Goal: Information Seeking & Learning: Learn about a topic

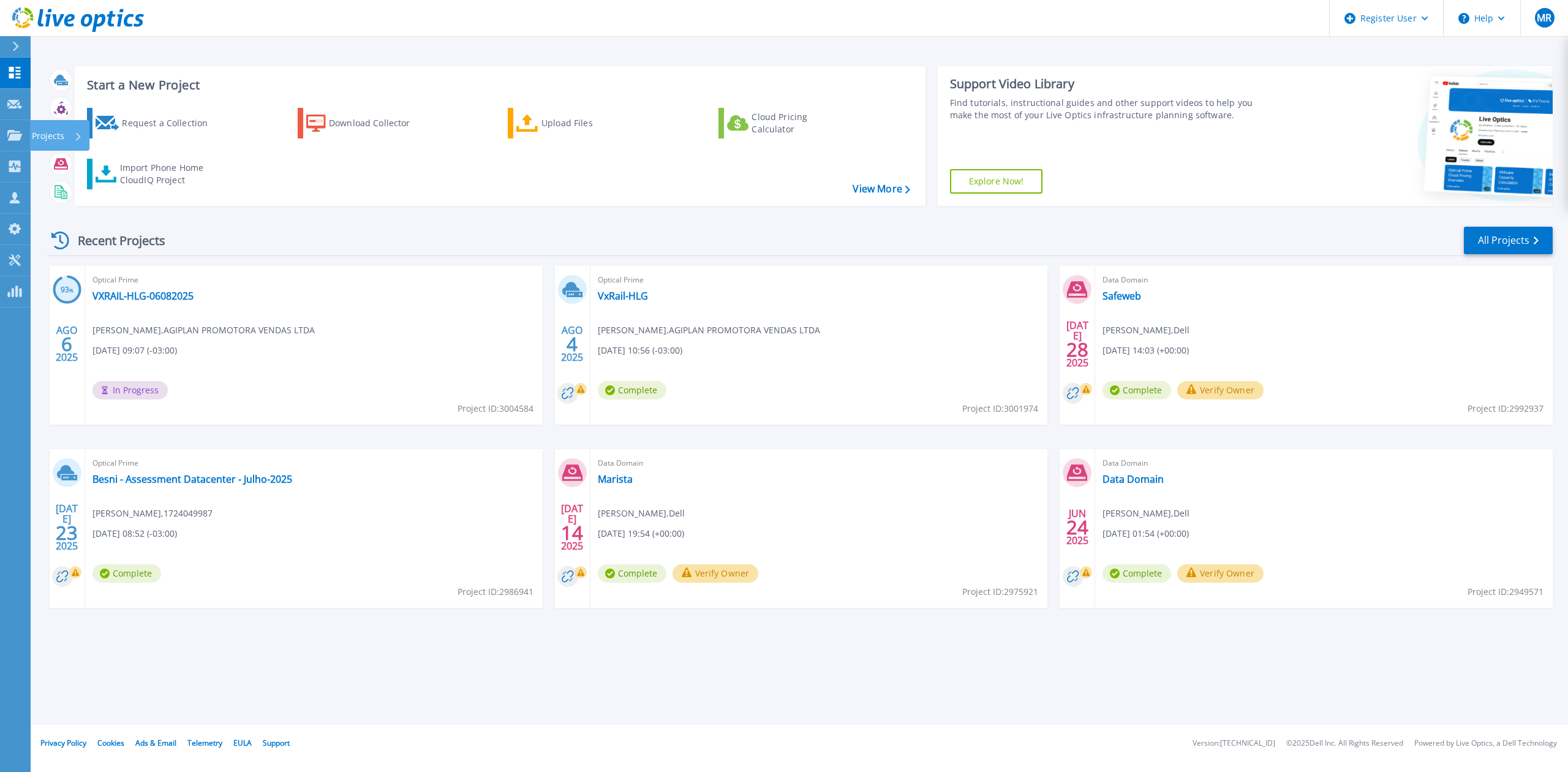
click at [18, 136] on icon at bounding box center [14, 135] width 15 height 11
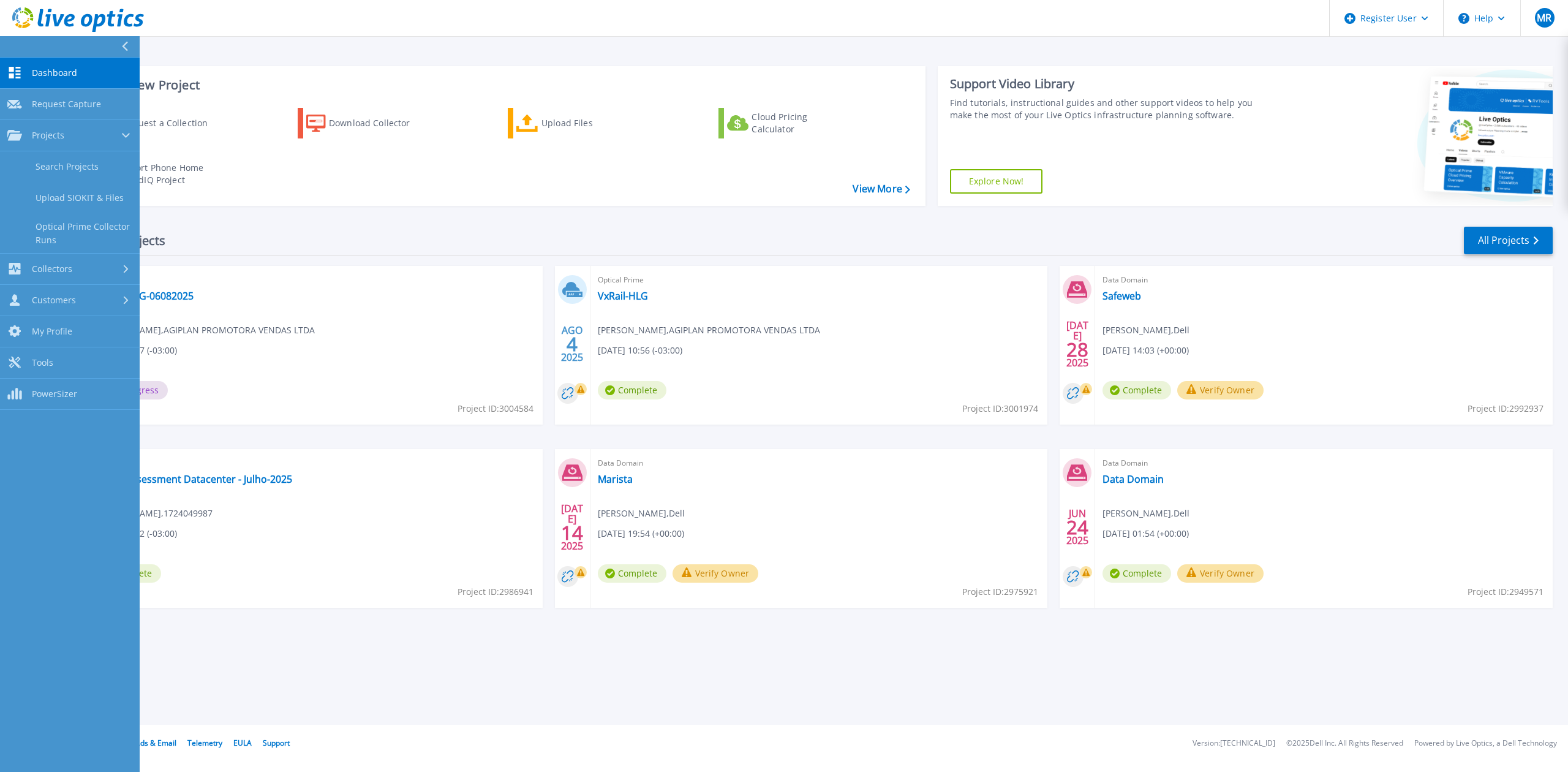
click at [79, 163] on link "Search Projects" at bounding box center [70, 166] width 140 height 31
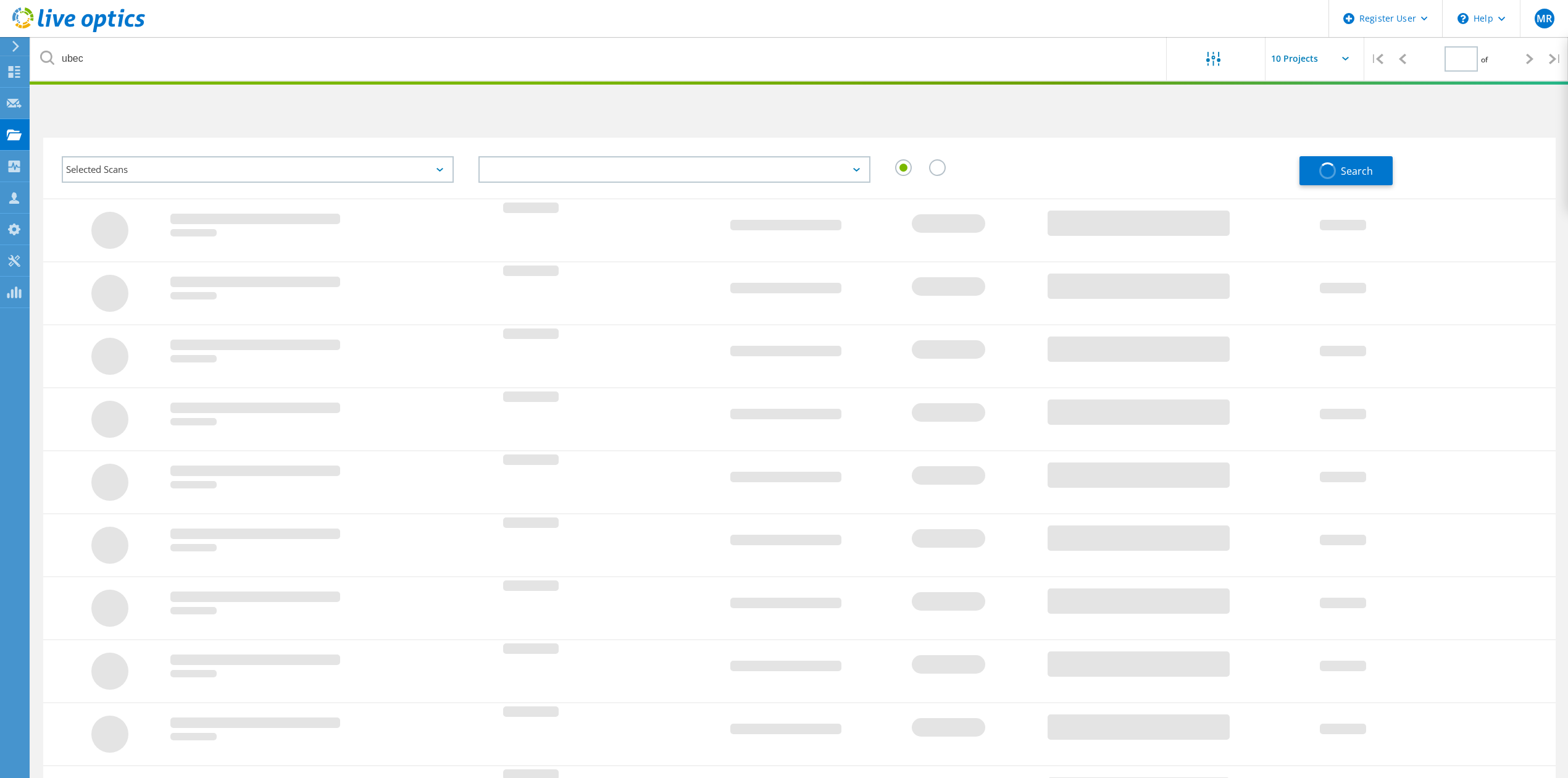
type input "1"
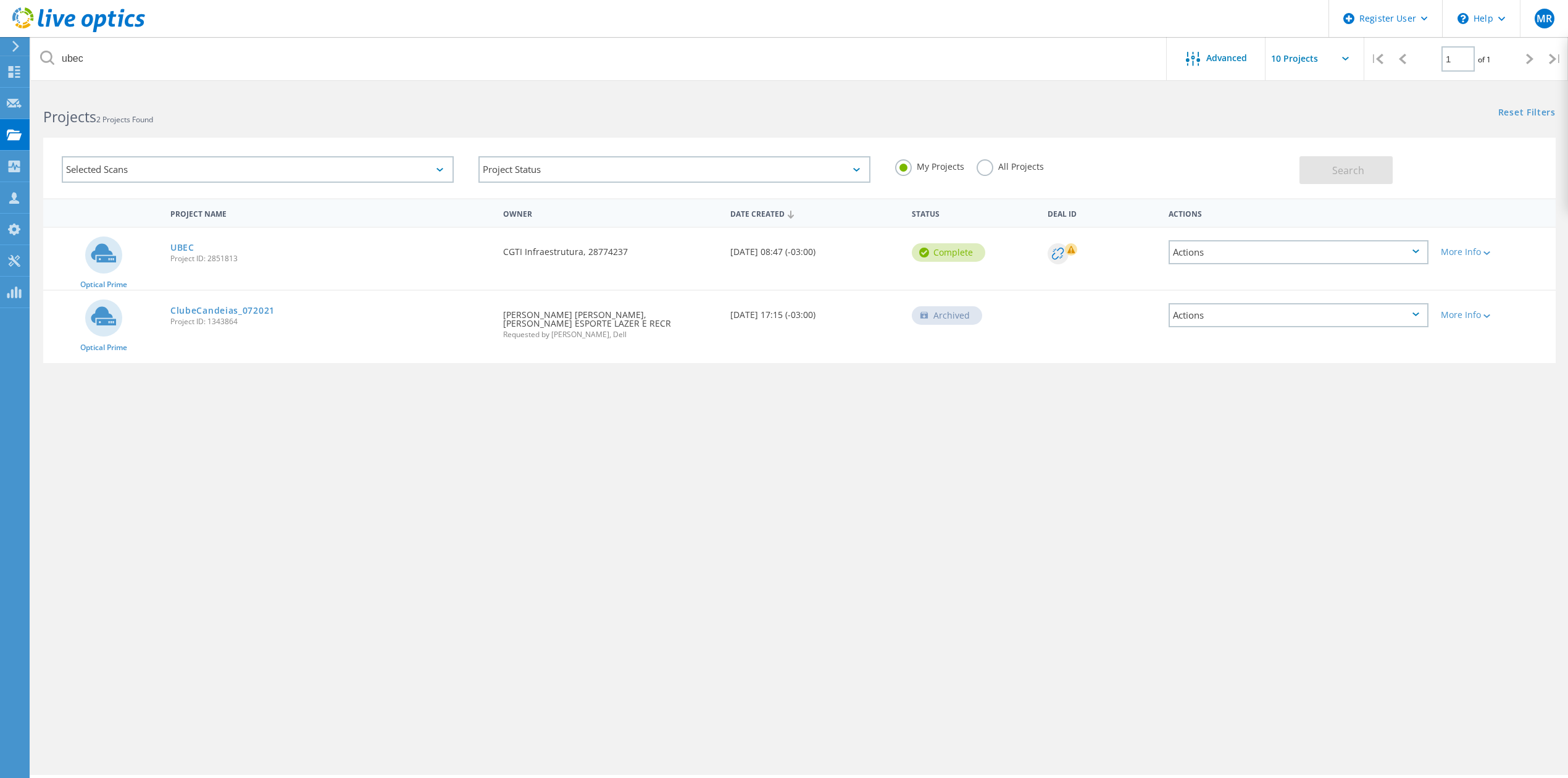
click at [1001, 179] on div "My Projects All Projects" at bounding box center [1091, 166] width 417 height 46
click at [1000, 161] on label "All Projects" at bounding box center [1009, 165] width 67 height 12
click at [0, 0] on input "All Projects" at bounding box center [0, 0] width 0 height 0
click at [1344, 173] on span "Search" at bounding box center [1348, 170] width 32 height 13
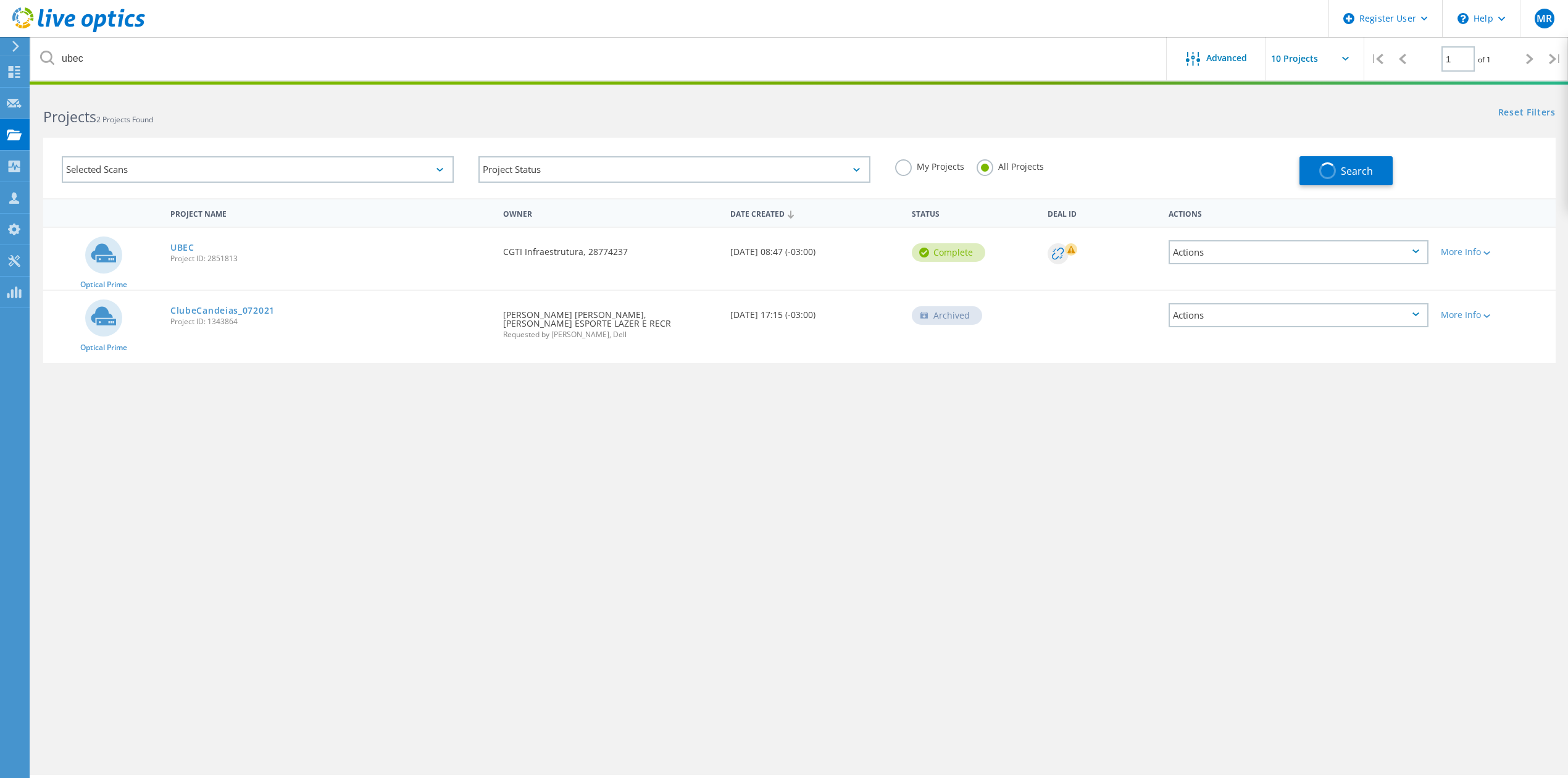
drag, startPoint x: 374, startPoint y: 94, endPoint x: 363, endPoint y: 64, distance: 32.0
click at [369, 90] on div "Projects 2 Projects Found" at bounding box center [416, 105] width 769 height 33
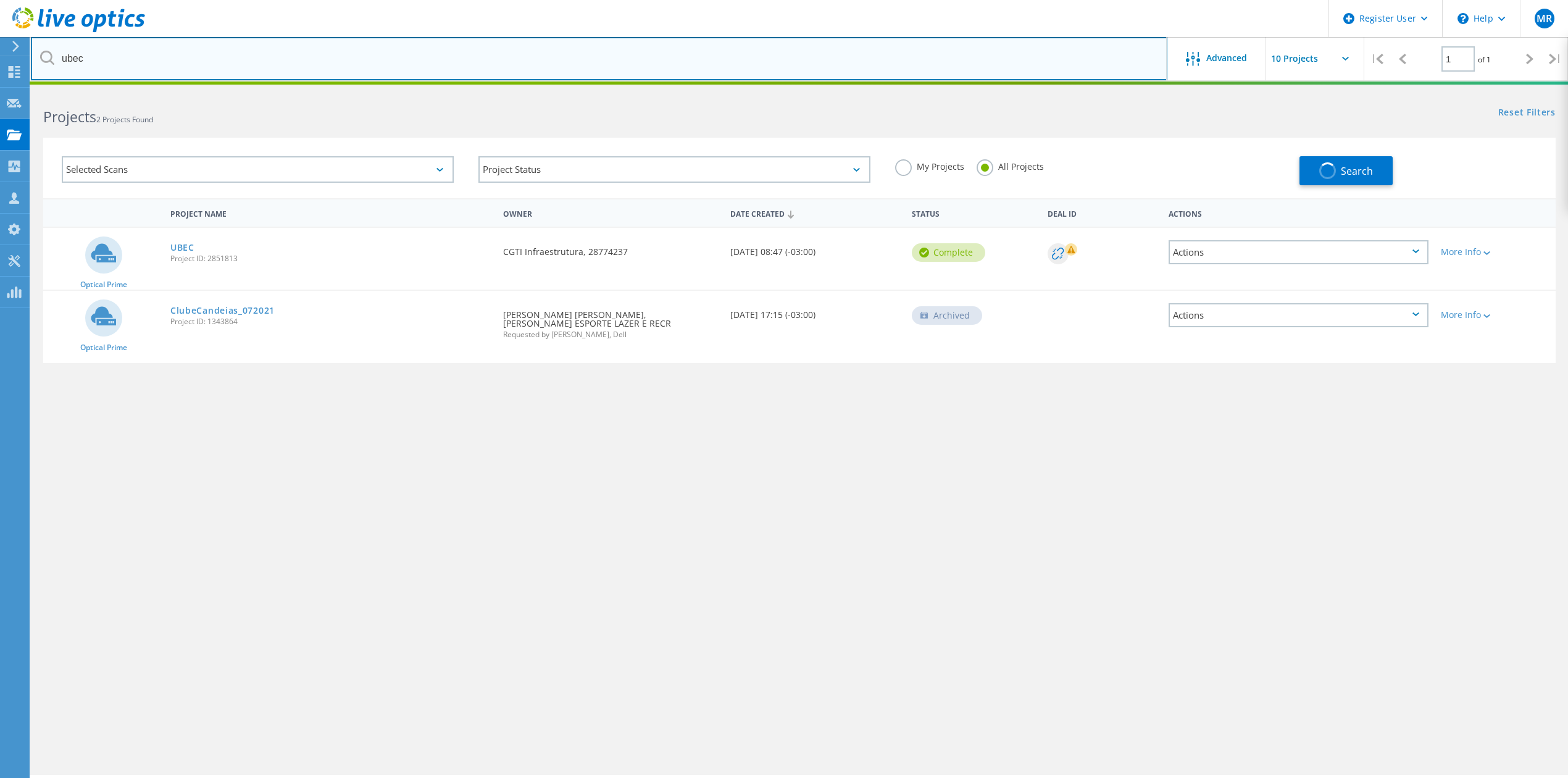
click at [363, 64] on input "ubec" at bounding box center [599, 58] width 1136 height 43
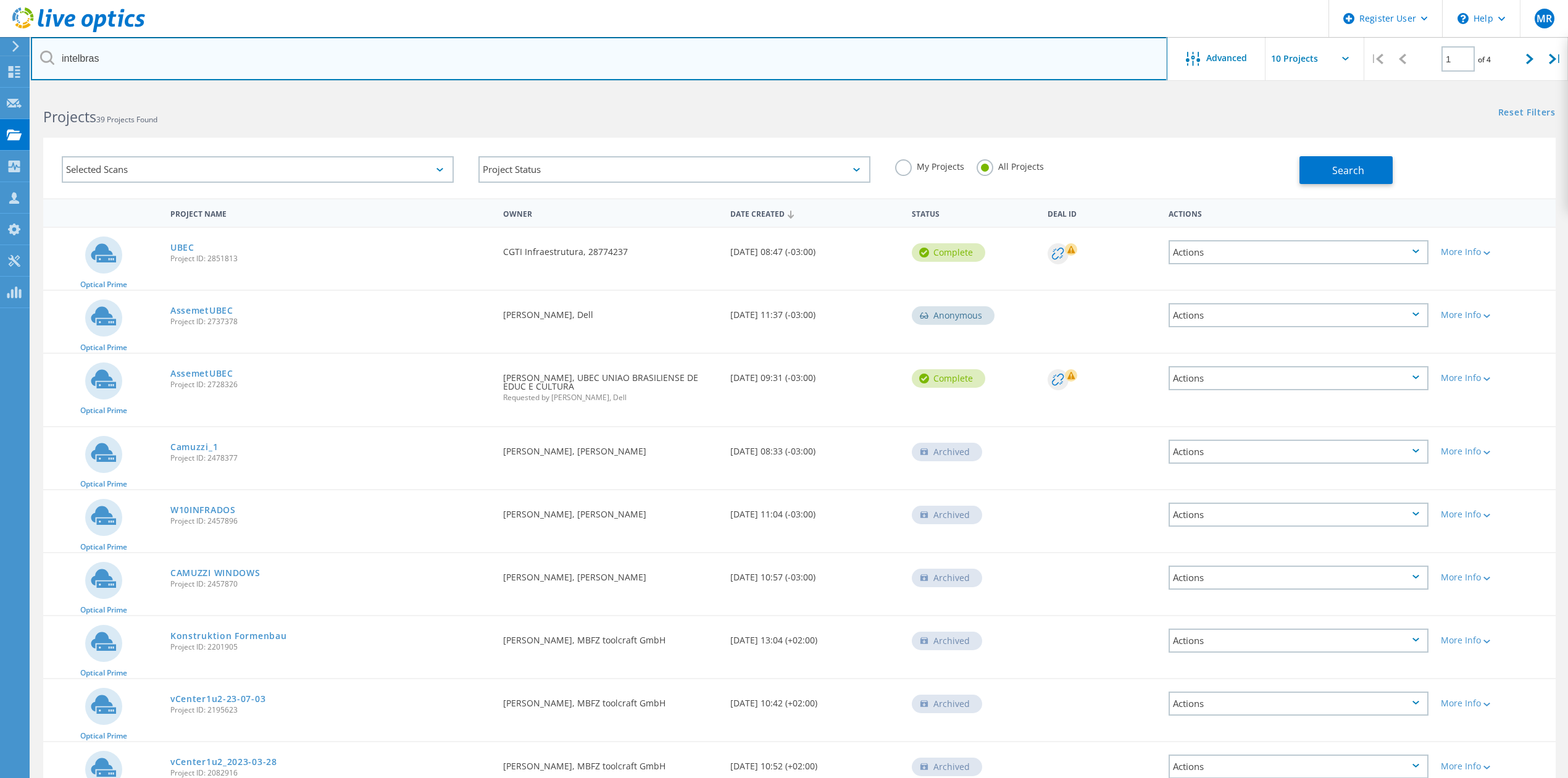
type input "intelbras"
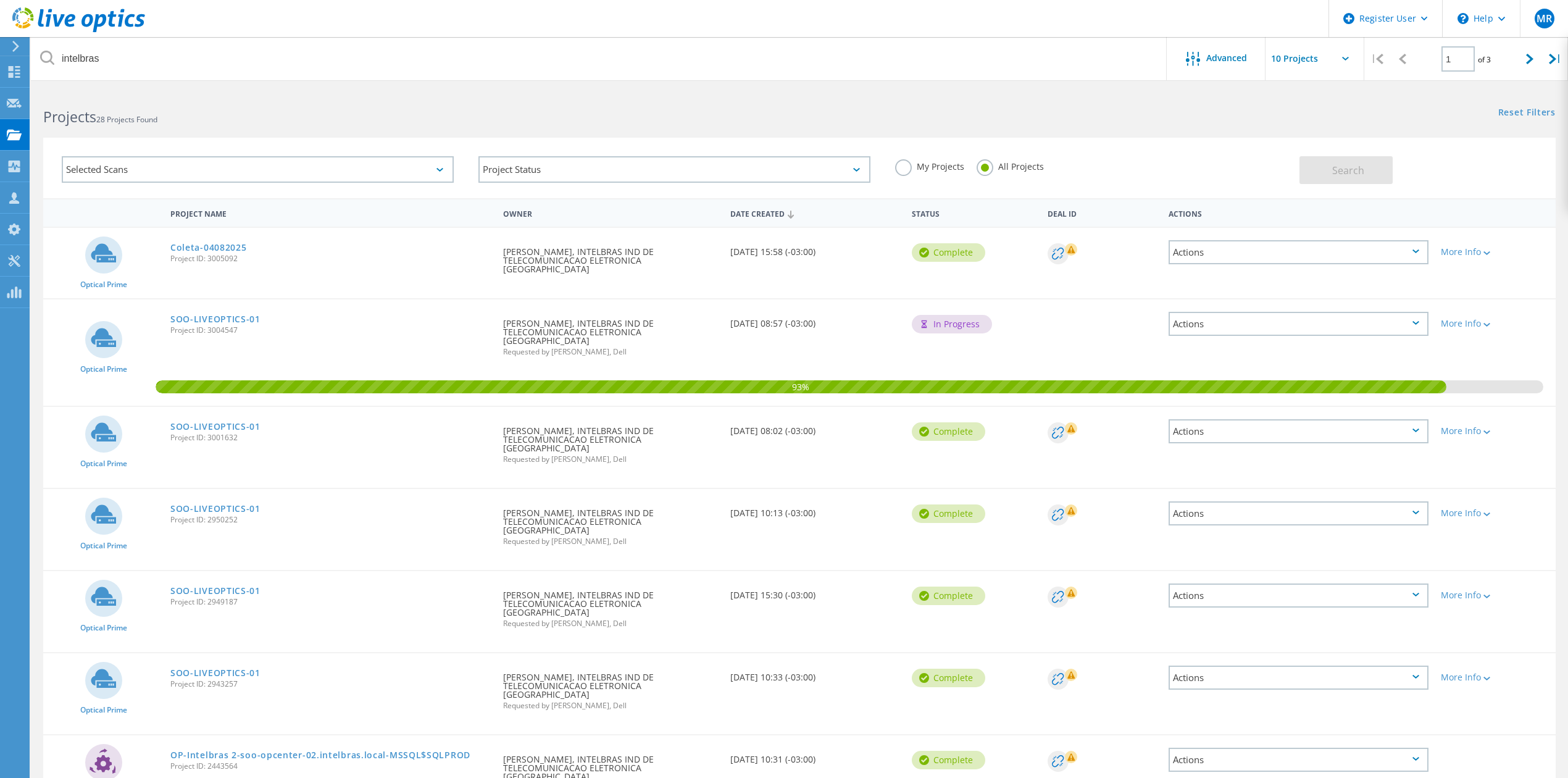
click at [215, 244] on link "Coleta-04082025" at bounding box center [209, 248] width 76 height 8
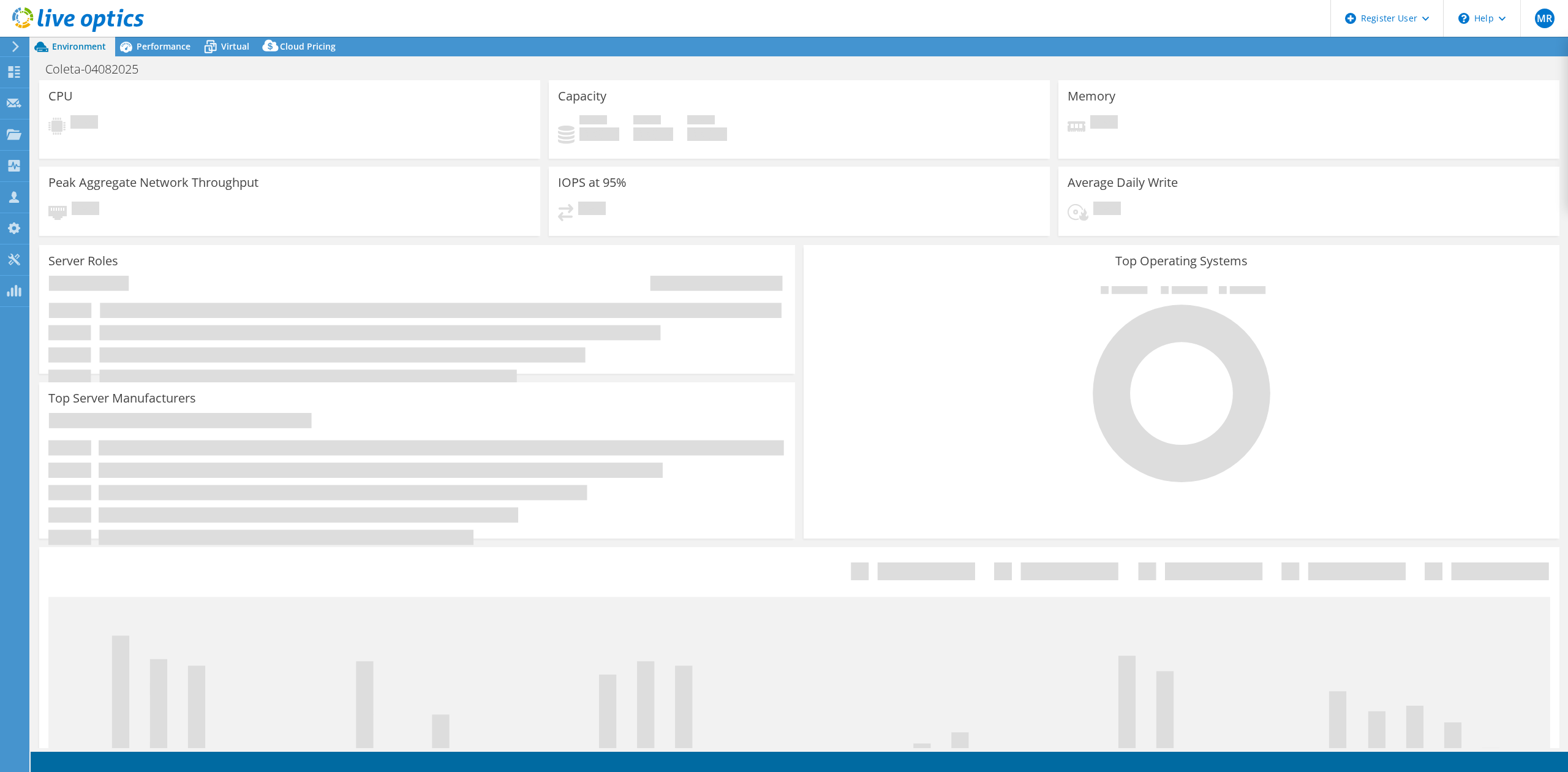
select select "SouthAmerica"
select select "USD"
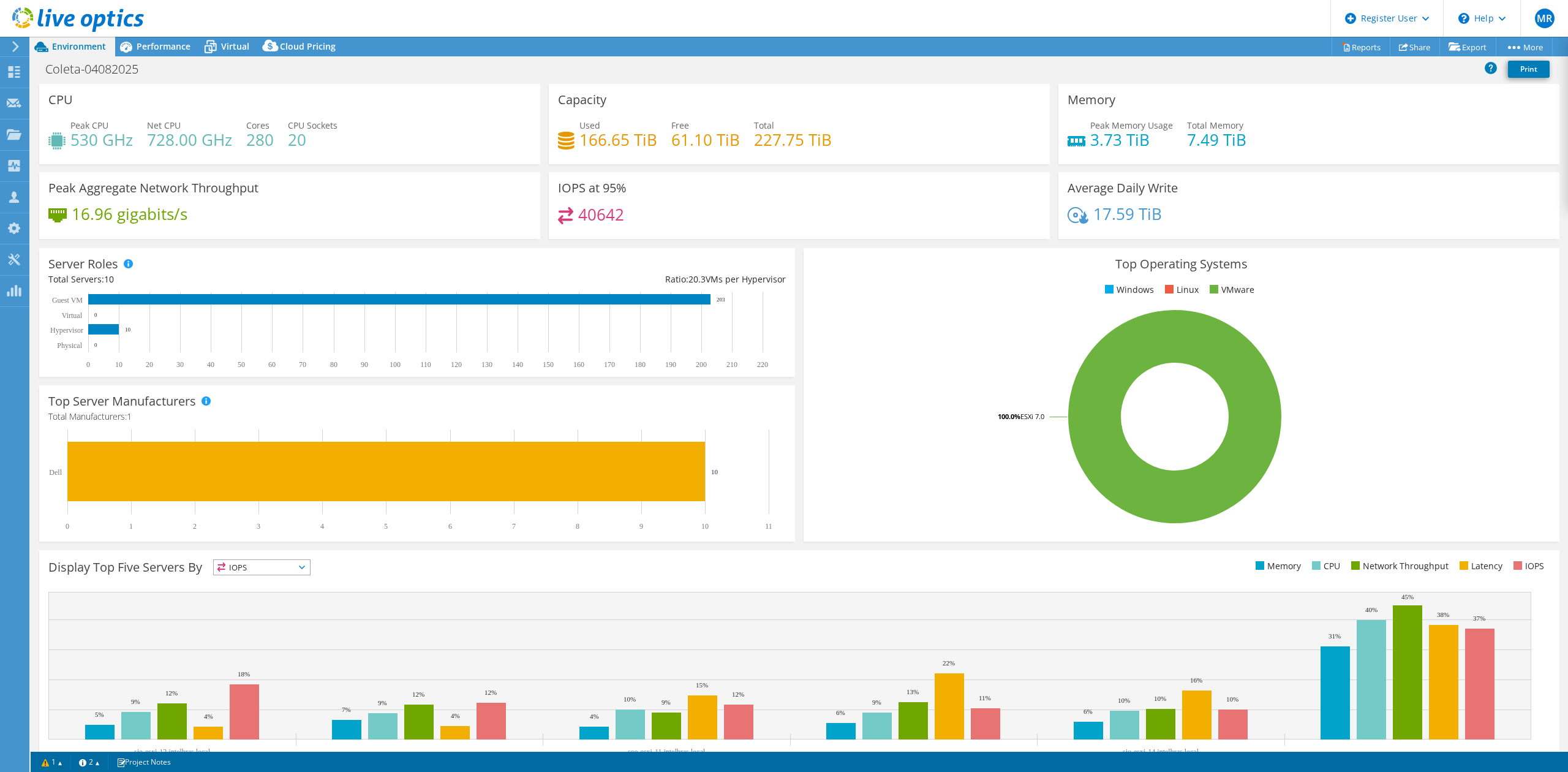
click at [166, 46] on span "Performance" at bounding box center [163, 46] width 54 height 12
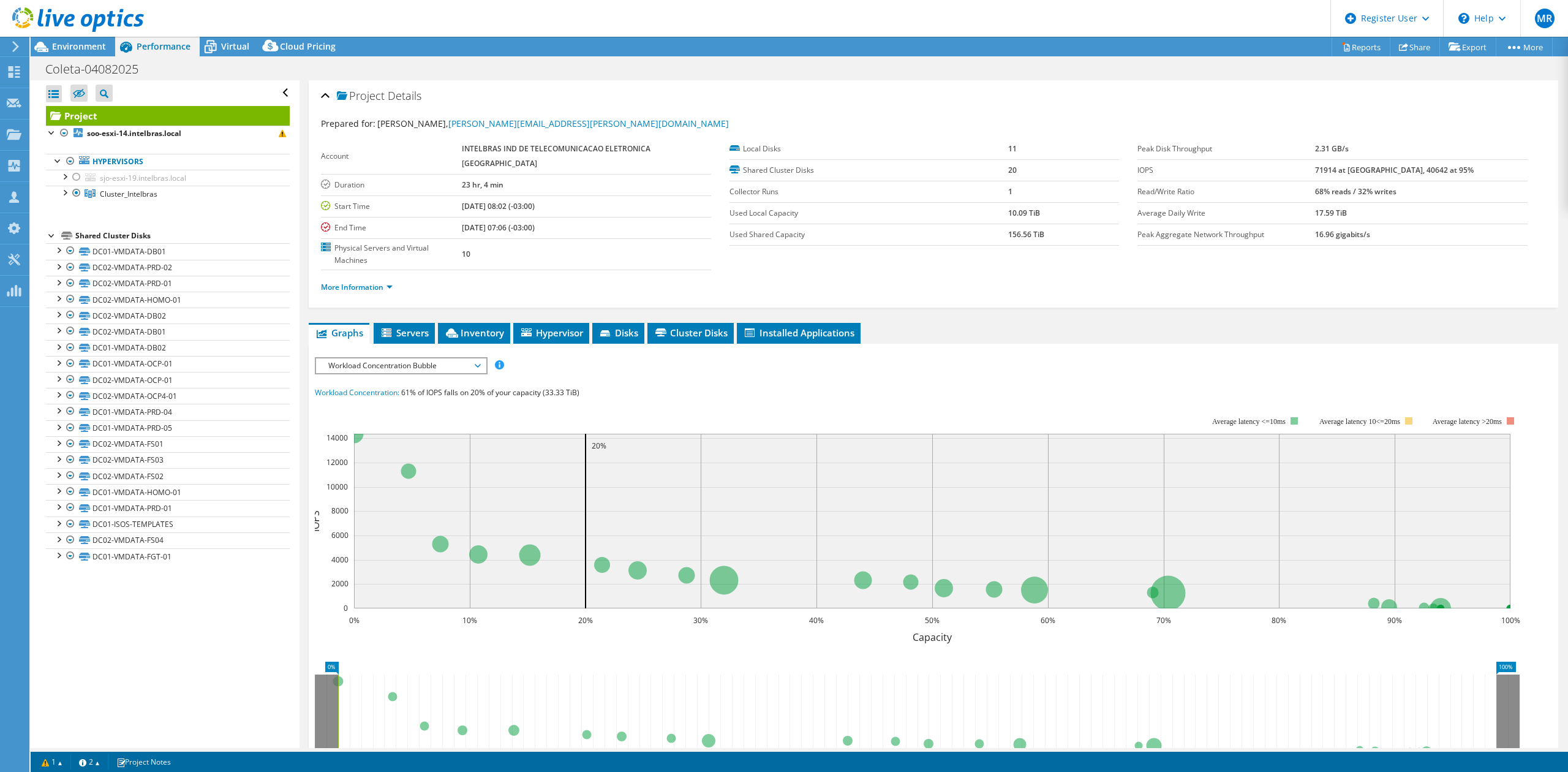
click at [63, 194] on div at bounding box center [64, 191] width 12 height 12
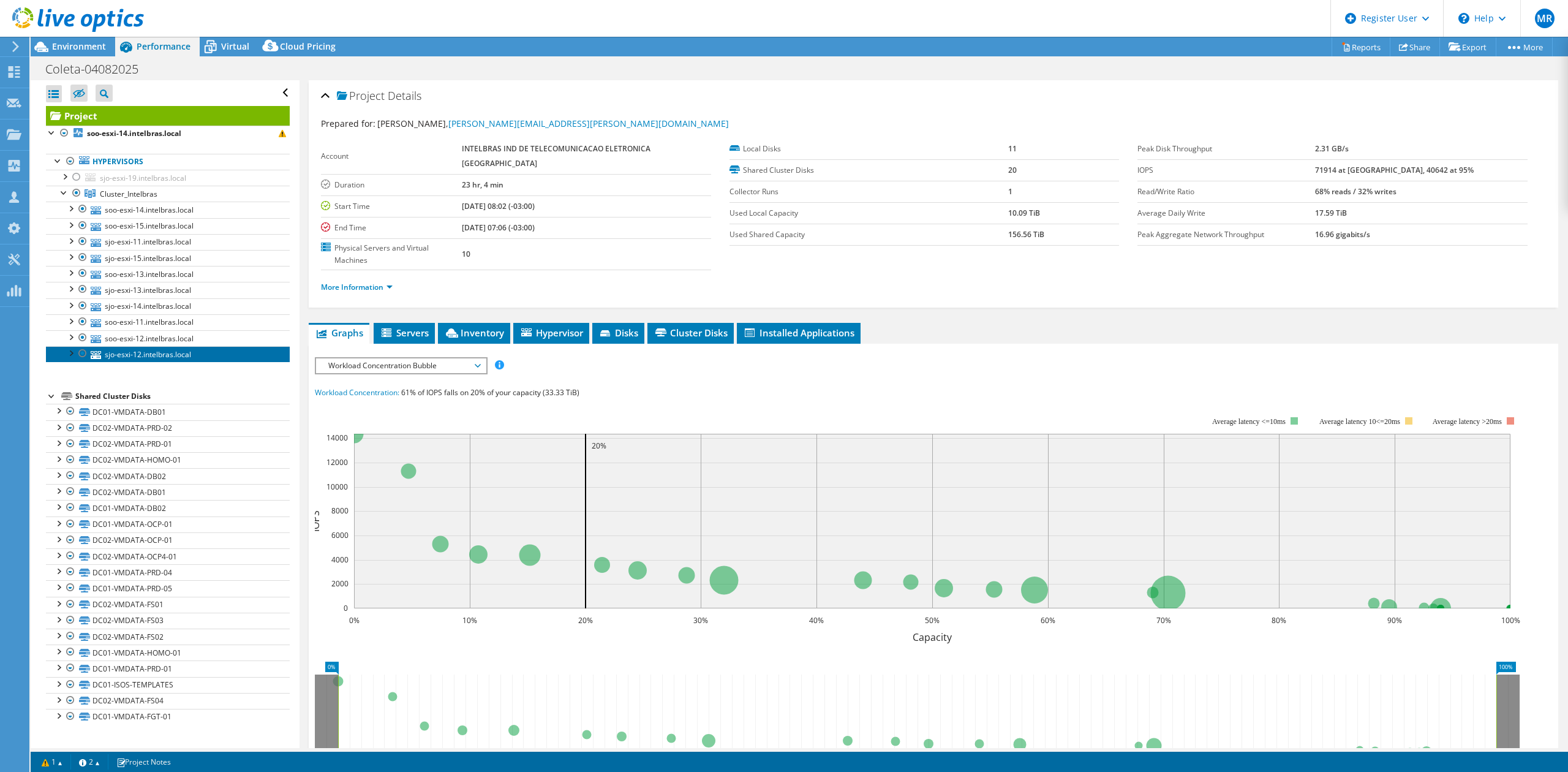
click at [202, 361] on link "sjo-esxi-12.intelbras.local" at bounding box center [167, 354] width 244 height 16
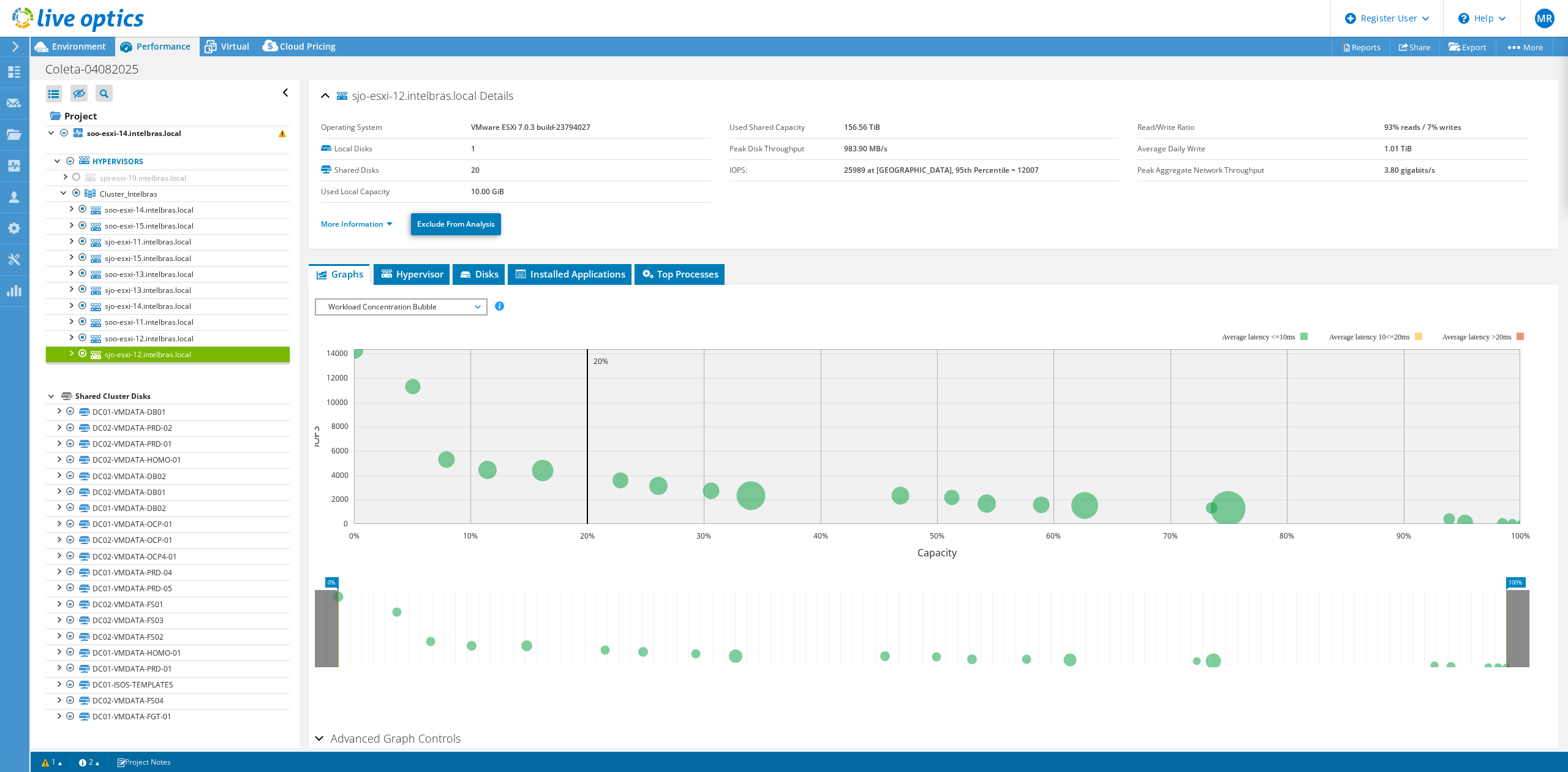
click at [348, 266] on li "Graphs" at bounding box center [339, 275] width 60 height 21
drag, startPoint x: 353, startPoint y: 245, endPoint x: 361, endPoint y: 232, distance: 15.3
click at [358, 238] on div "More Information Exclude From Analysis" at bounding box center [934, 224] width 1225 height 43
click at [363, 226] on link "More Information" at bounding box center [357, 223] width 72 height 11
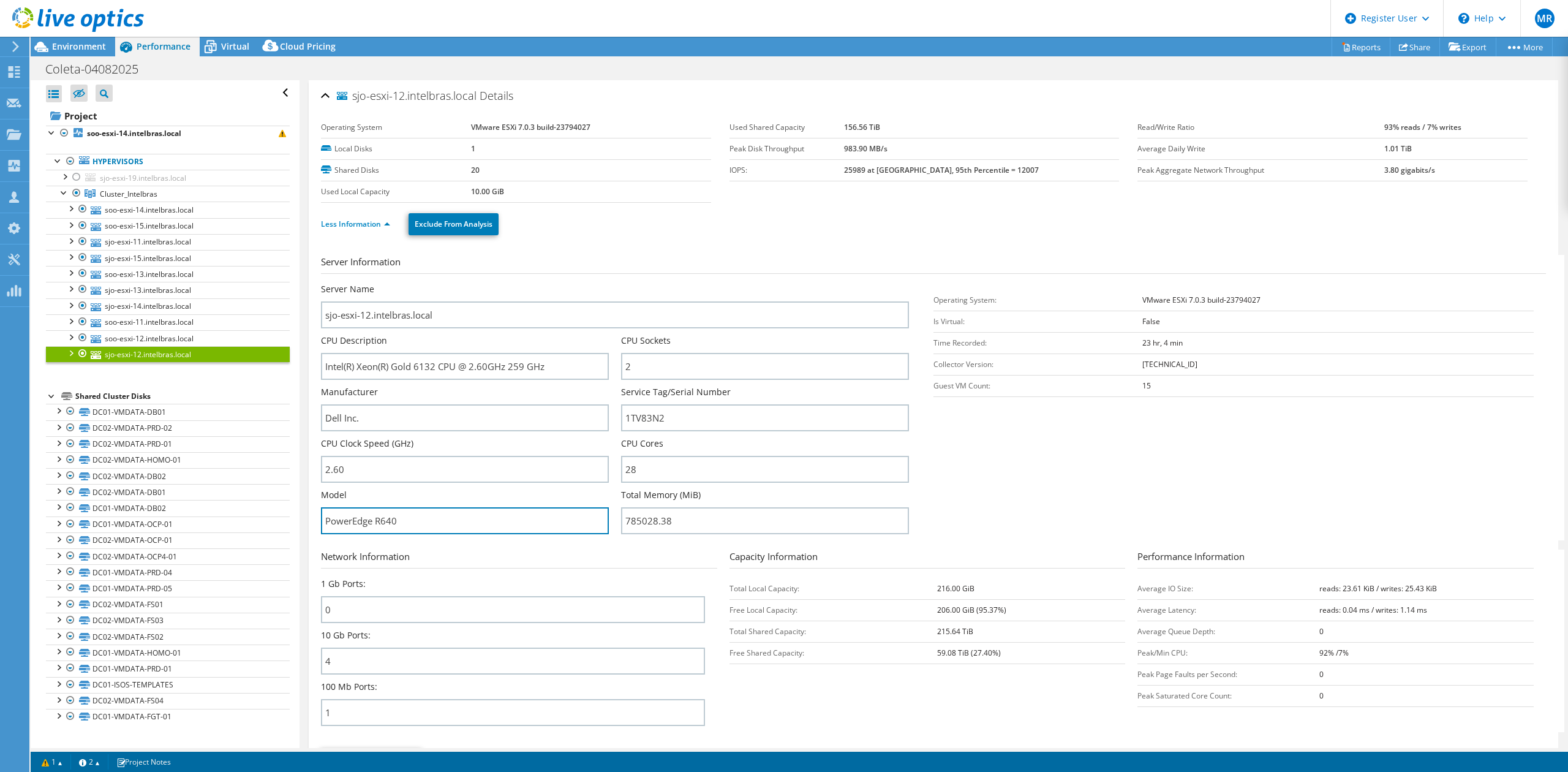
click at [437, 516] on input "PowerEdge R640" at bounding box center [465, 521] width 288 height 27
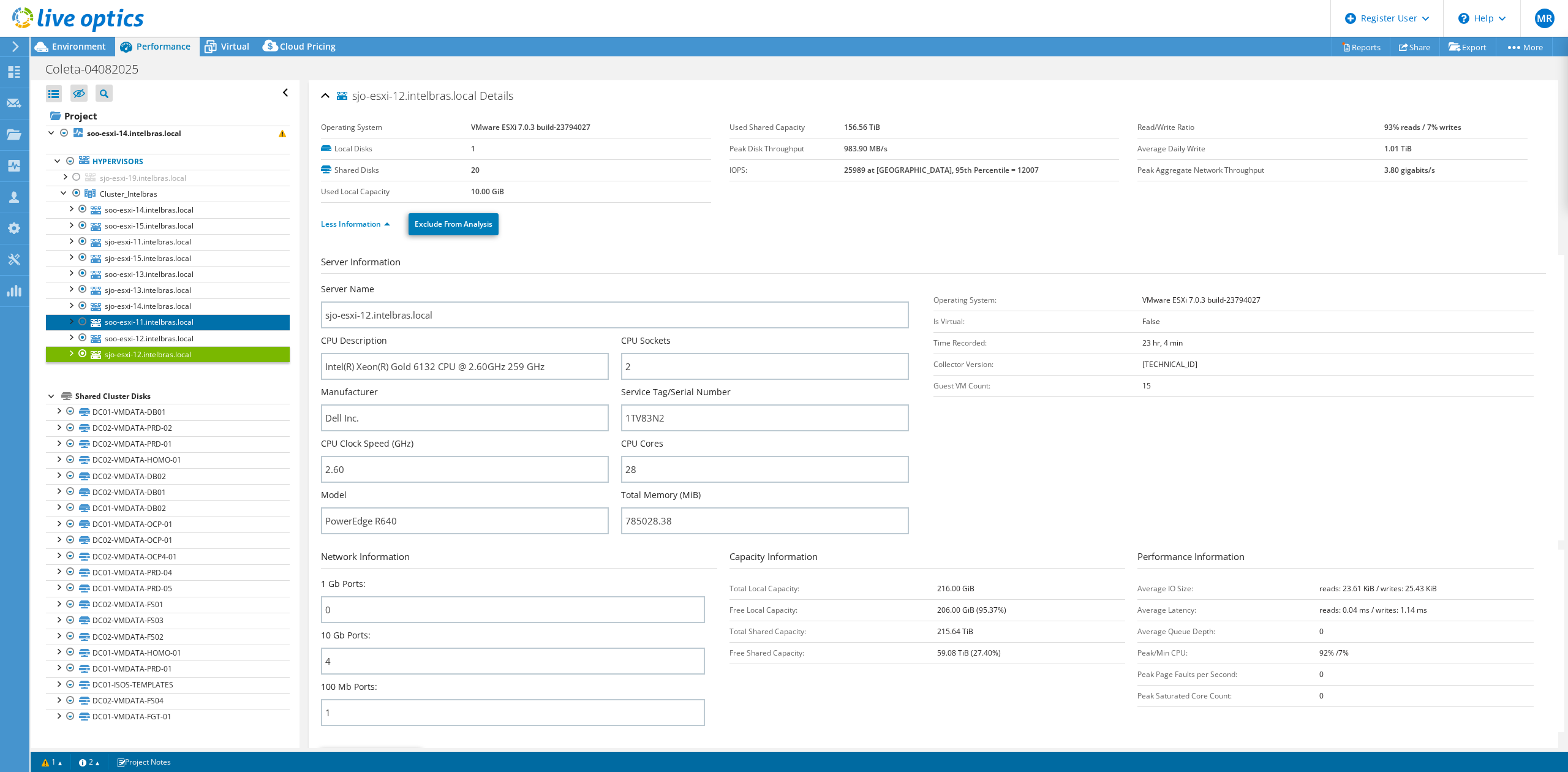
click at [249, 322] on link "soo-esxi-11.intelbras.local" at bounding box center [167, 322] width 244 height 16
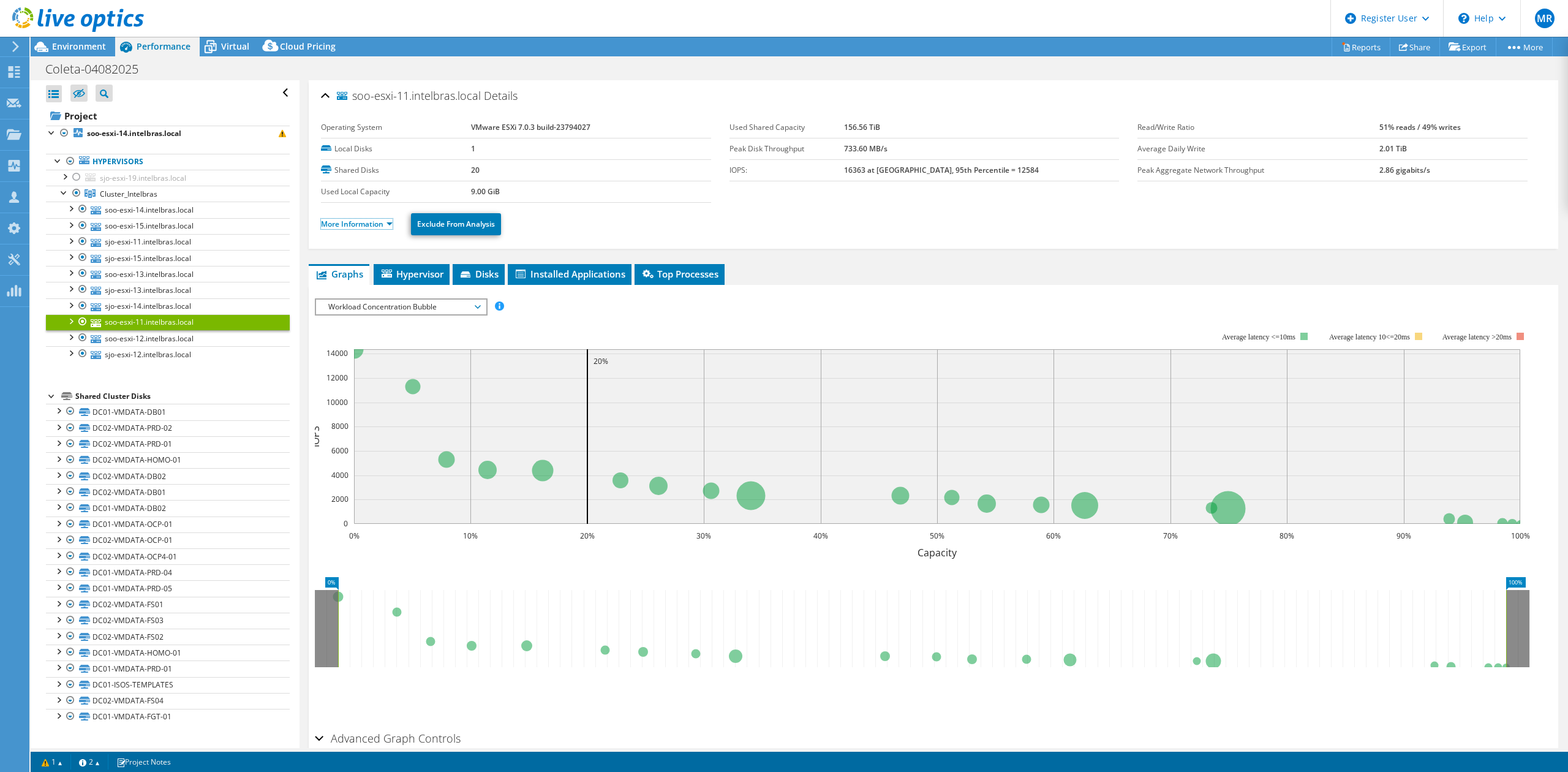
click at [356, 225] on link "More Information" at bounding box center [357, 223] width 72 height 11
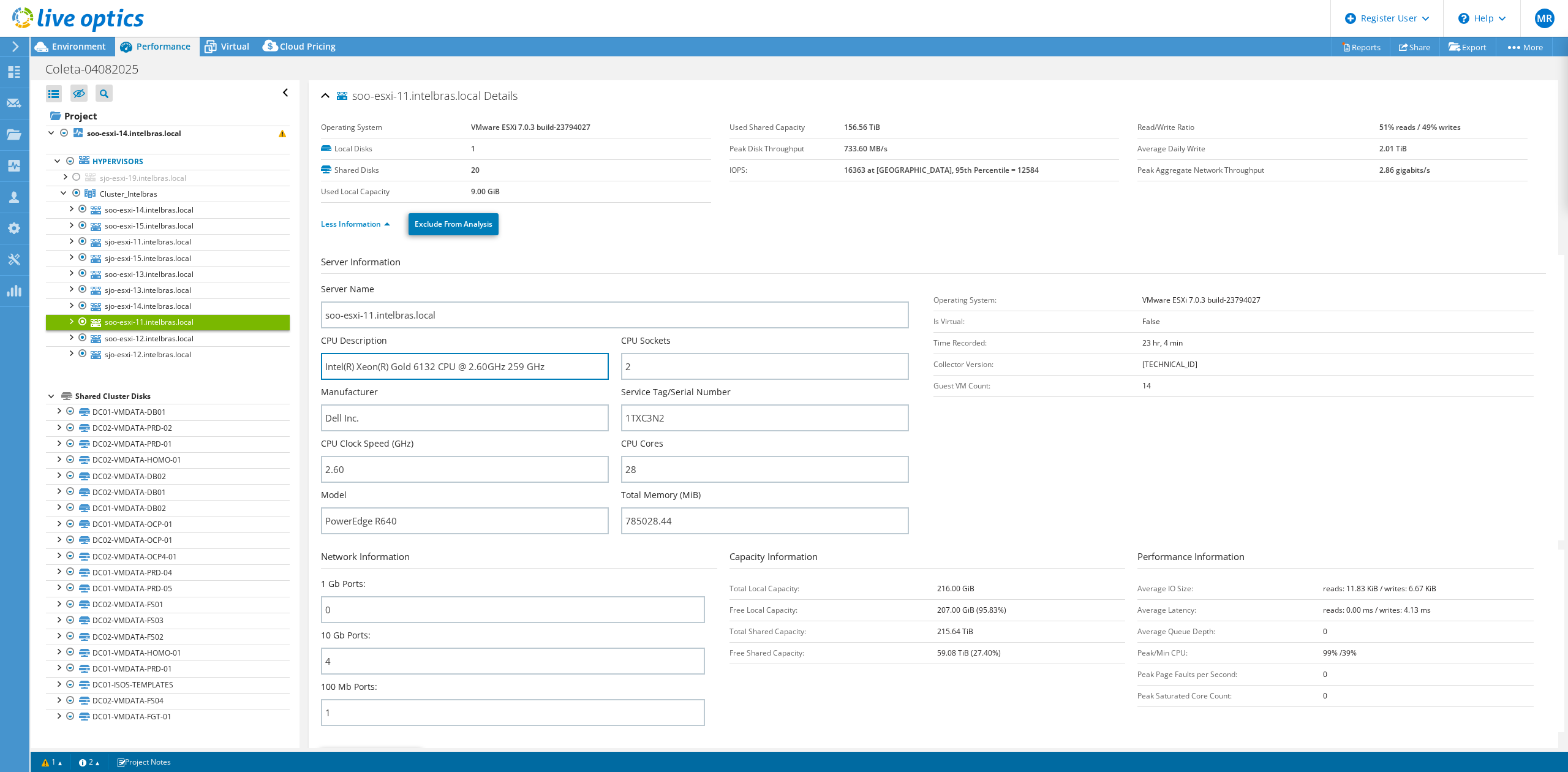
drag, startPoint x: 393, startPoint y: 370, endPoint x: 453, endPoint y: 369, distance: 60.0
click at [453, 369] on input "Intel(R) Xeon(R) Gold 6132 CPU @ 2.60GHz 259 GHz" at bounding box center [465, 366] width 288 height 27
click at [66, 46] on span "Environment" at bounding box center [79, 46] width 54 height 12
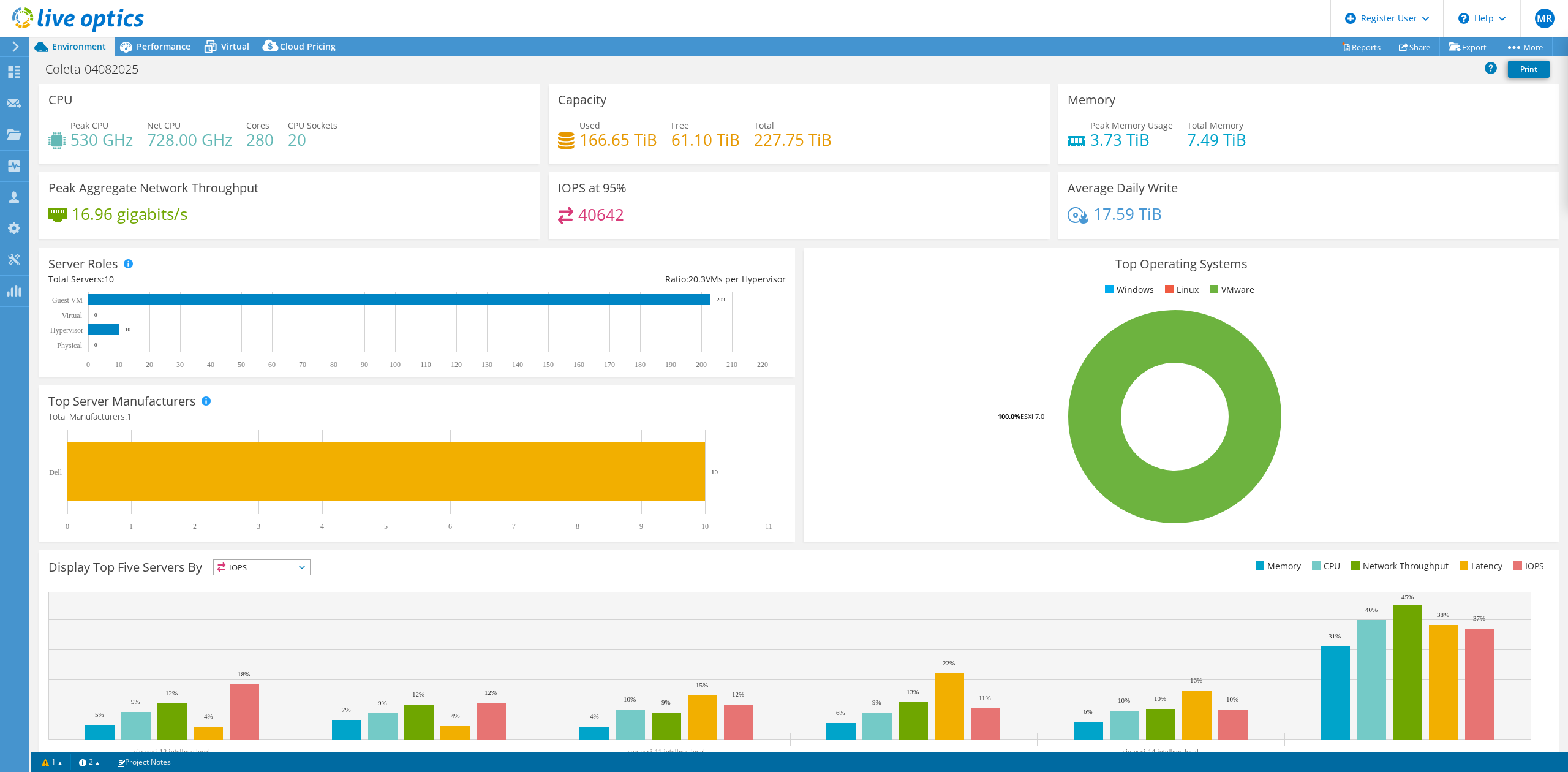
click at [175, 133] on h4 "728.00 GHz" at bounding box center [189, 139] width 85 height 13
click at [289, 209] on div "16.96 gigabits/s" at bounding box center [289, 220] width 483 height 26
click at [1189, 140] on h4 "7.49 TiB" at bounding box center [1217, 139] width 60 height 13
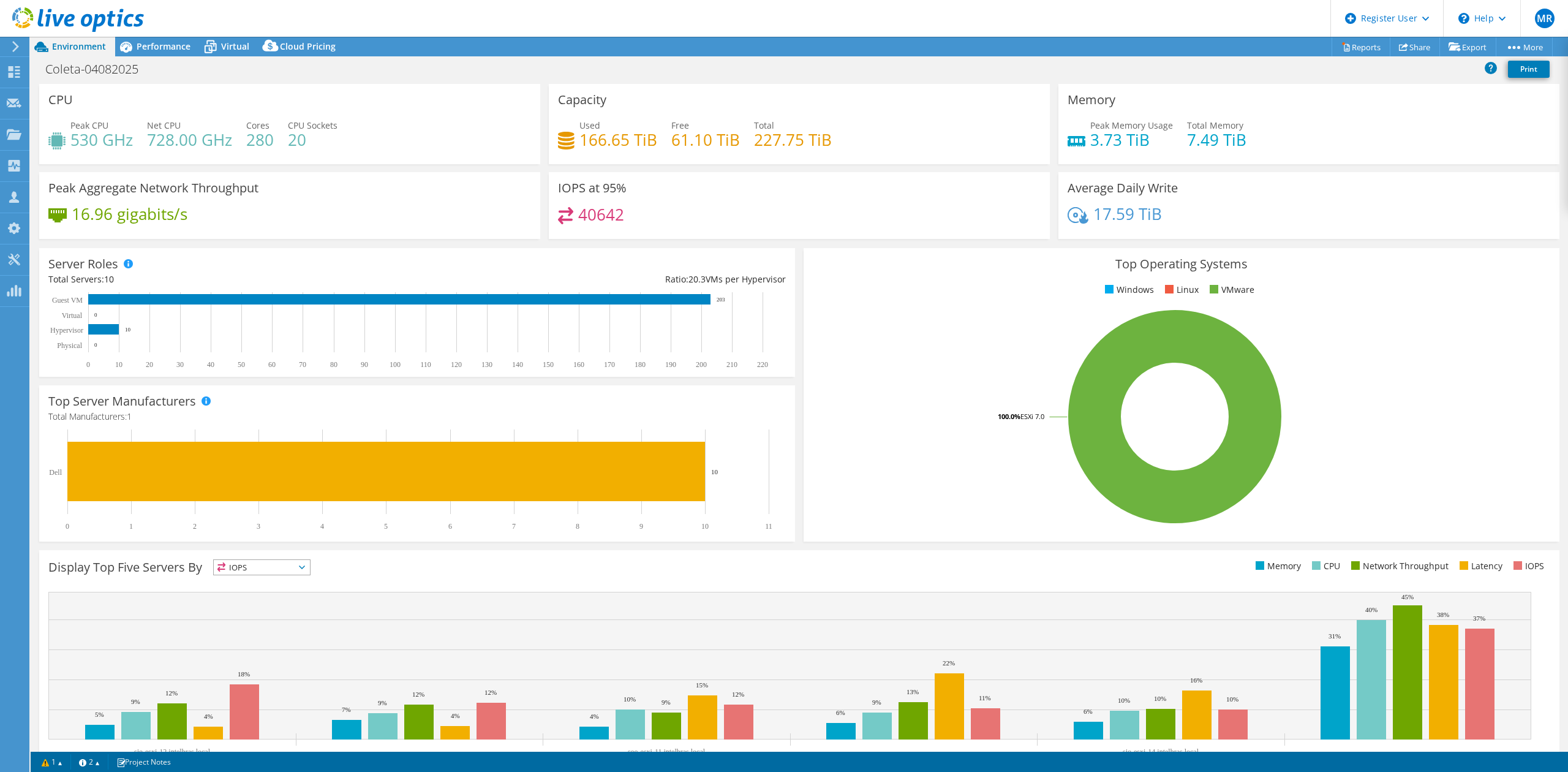
click at [175, 51] on span "Performance" at bounding box center [163, 46] width 54 height 12
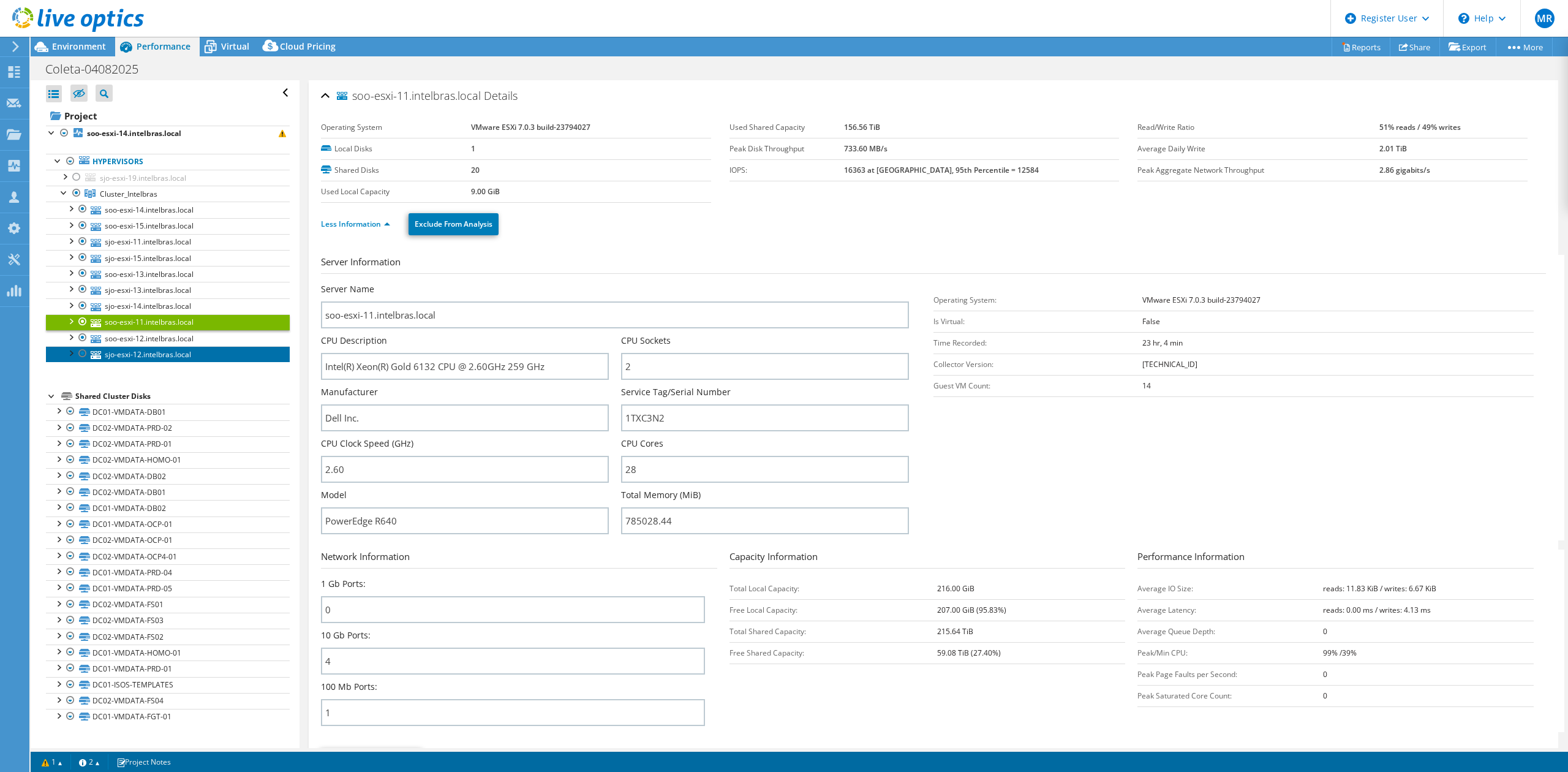
click at [221, 355] on link "sjo-esxi-12.intelbras.local" at bounding box center [167, 354] width 244 height 16
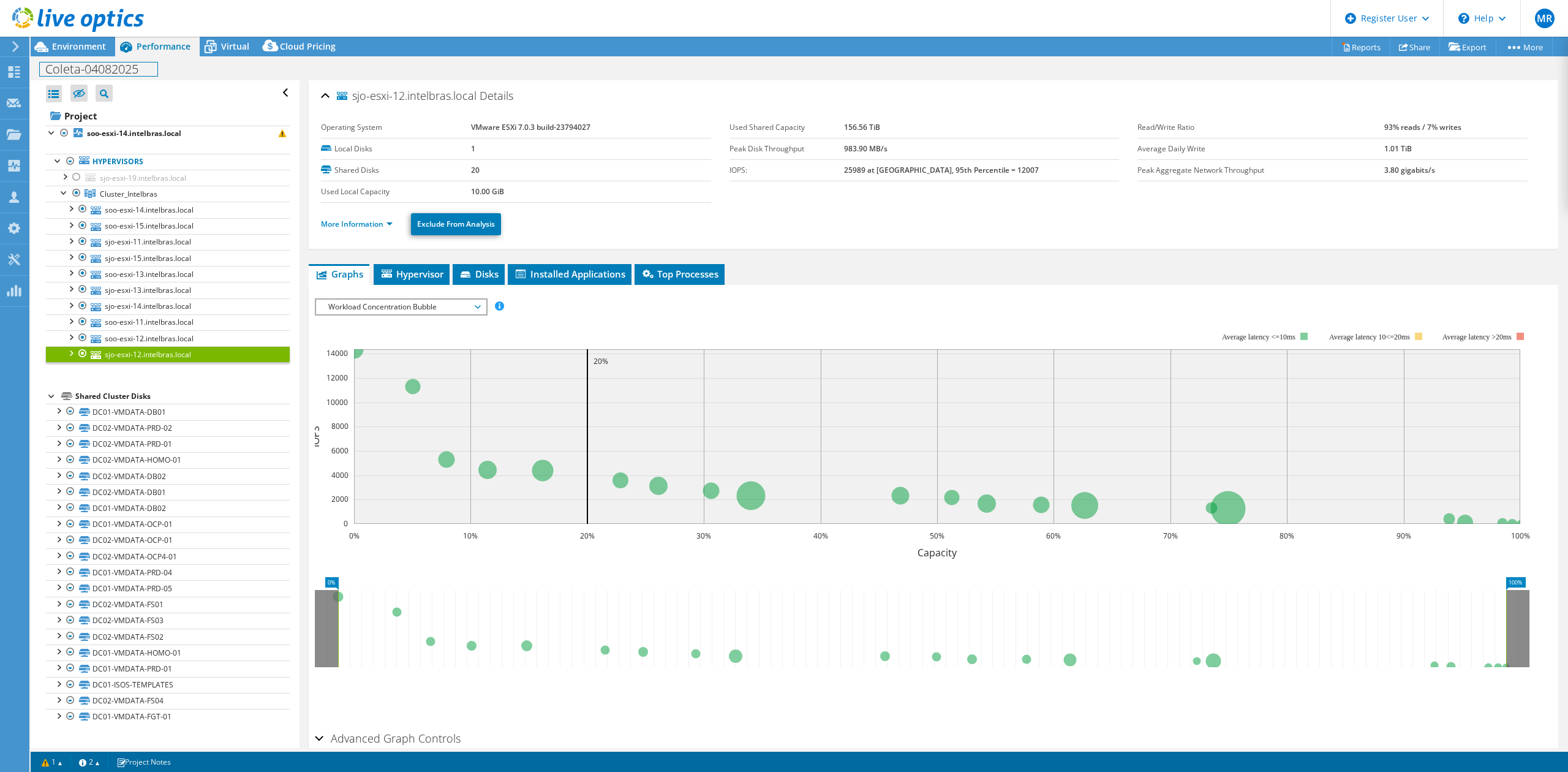
click at [93, 58] on div "Coleta-04082025 Print" at bounding box center [799, 69] width 1538 height 22
click at [93, 49] on span "Environment" at bounding box center [79, 46] width 54 height 12
